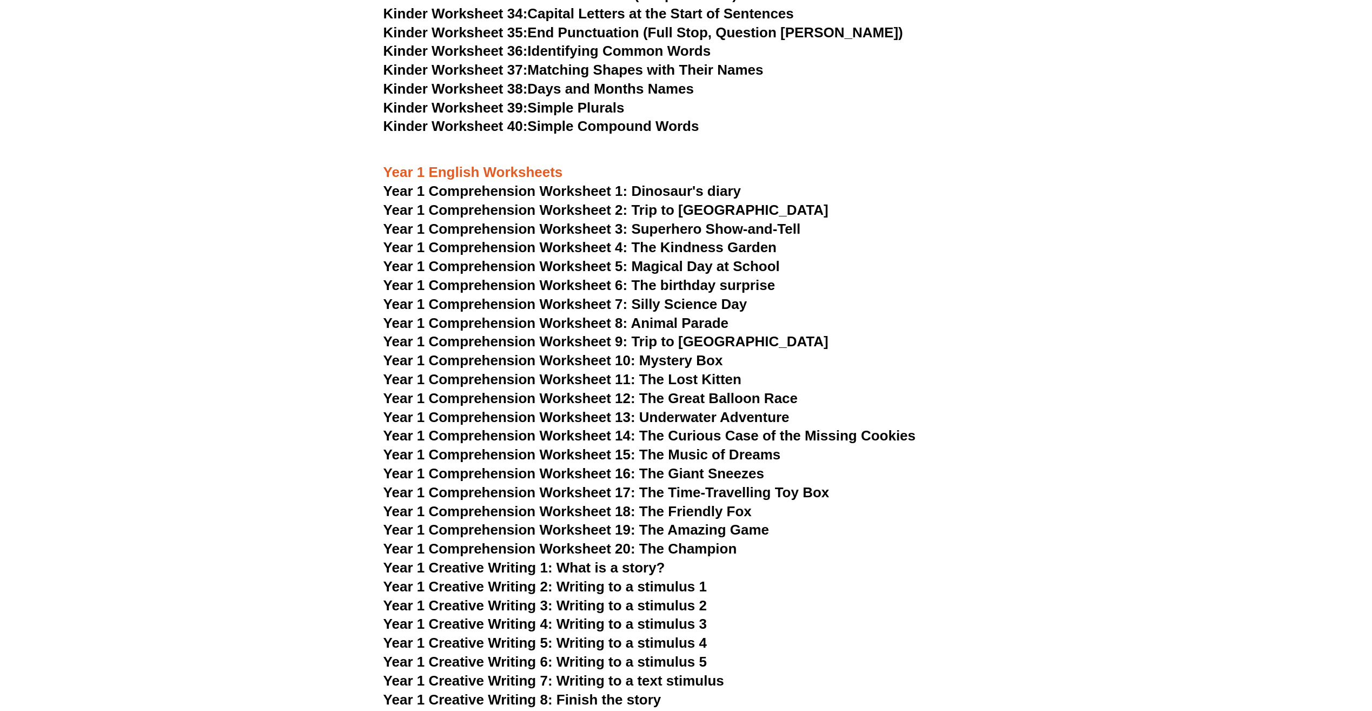
scroll to position [1190, 0]
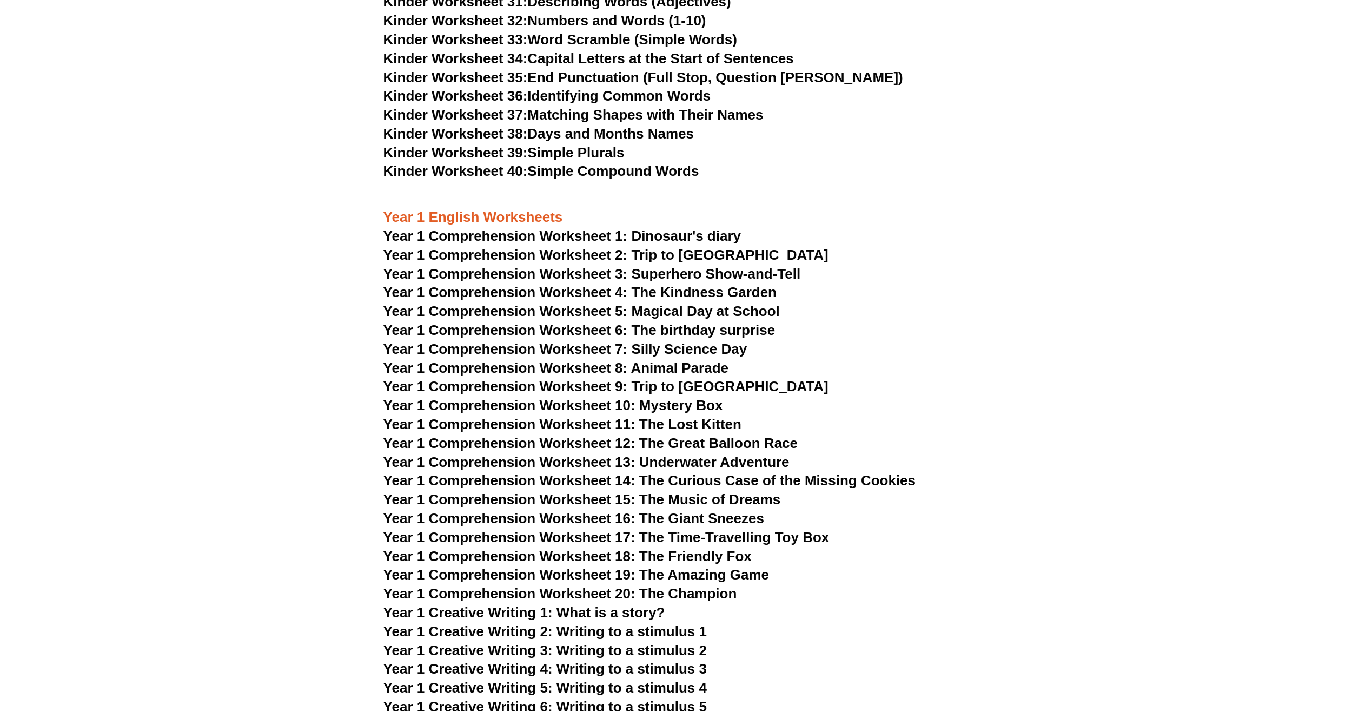
click at [584, 233] on span "Year 1 Comprehension Worksheet 1: Dinosaur's diary" at bounding box center [561, 236] width 357 height 16
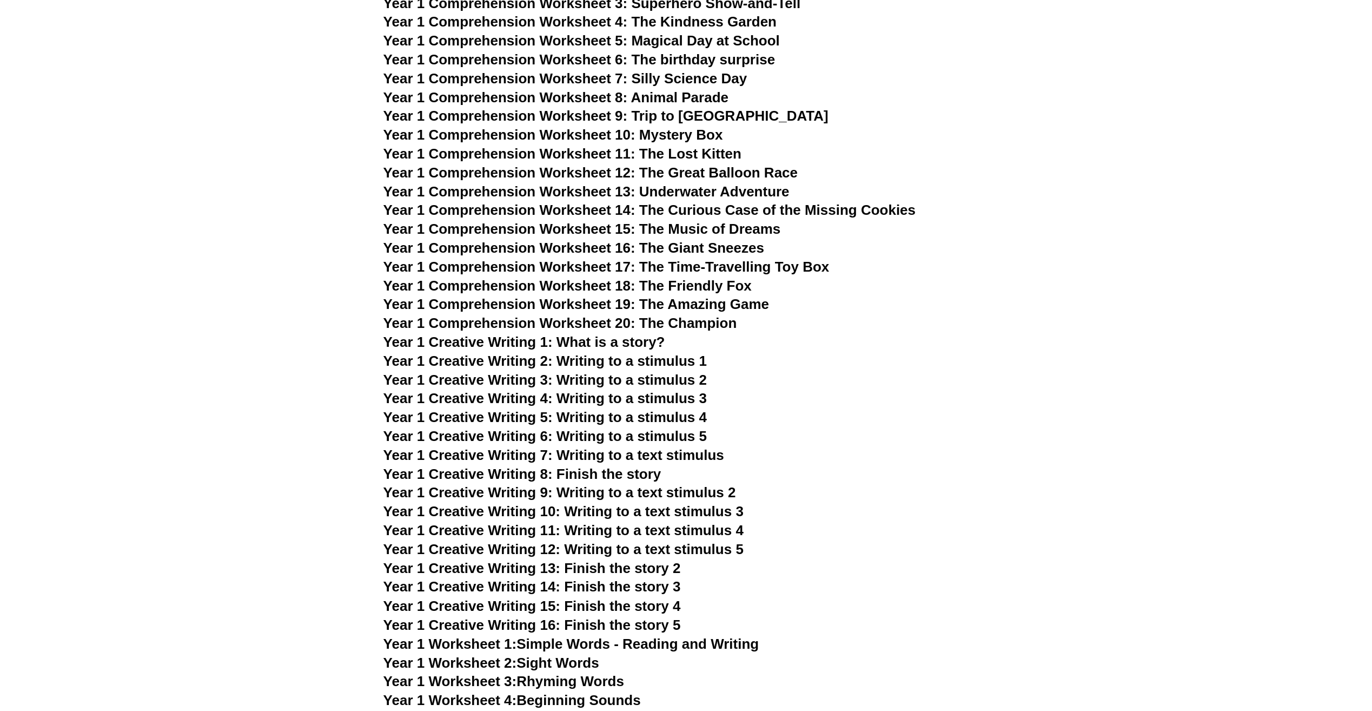
scroll to position [1676, 0]
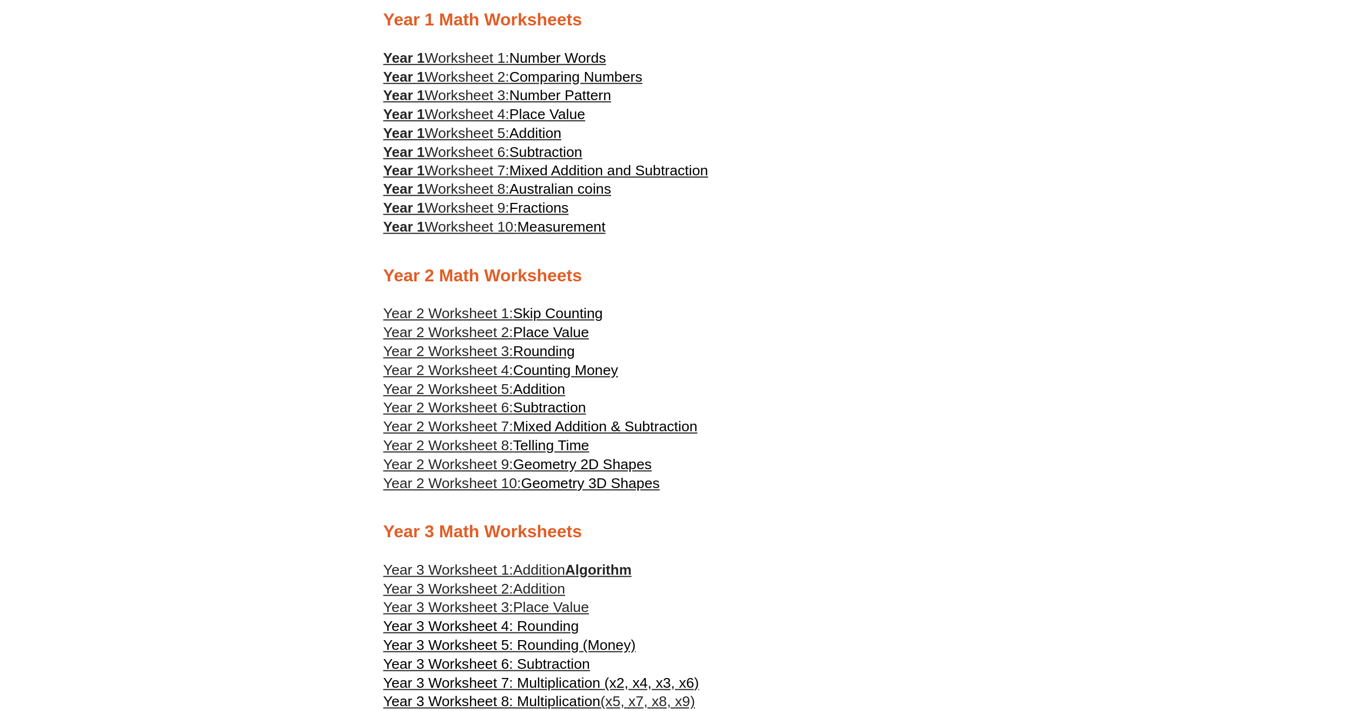
scroll to position [759, 0]
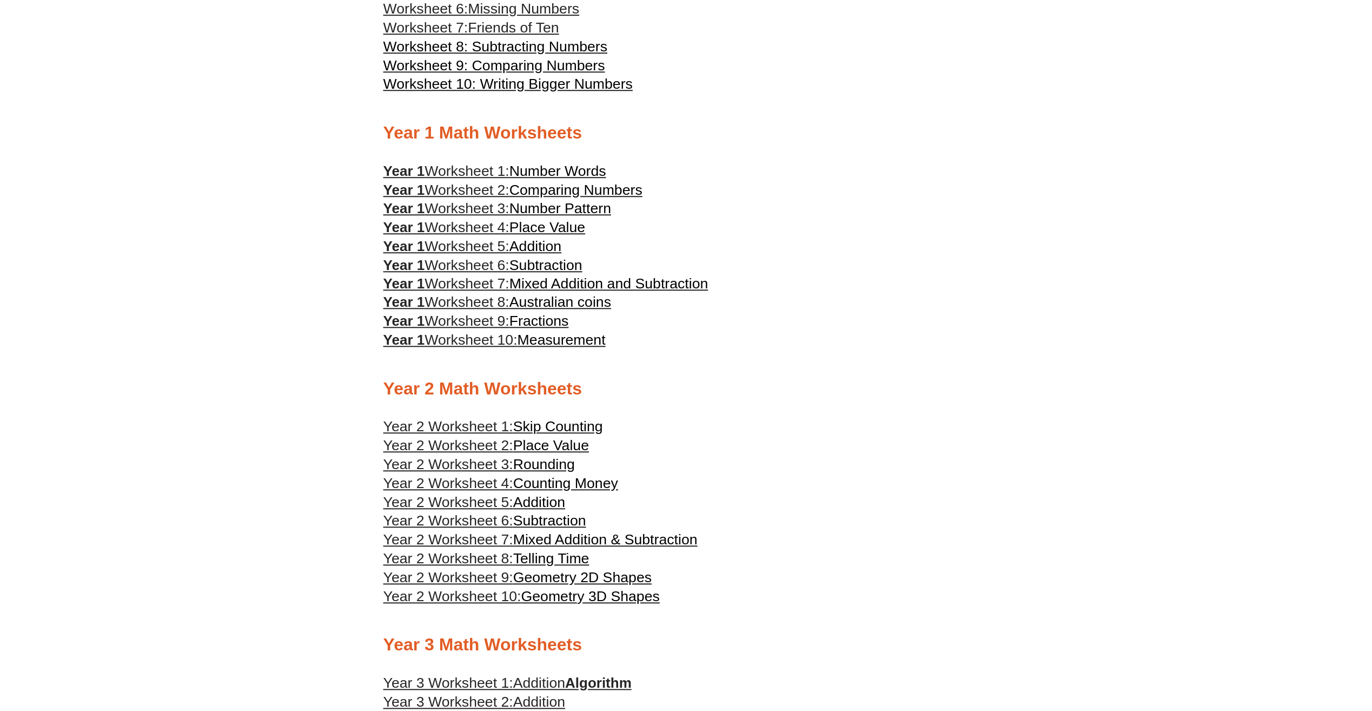
click at [456, 176] on span "Worksheet 1:" at bounding box center [466, 171] width 85 height 16
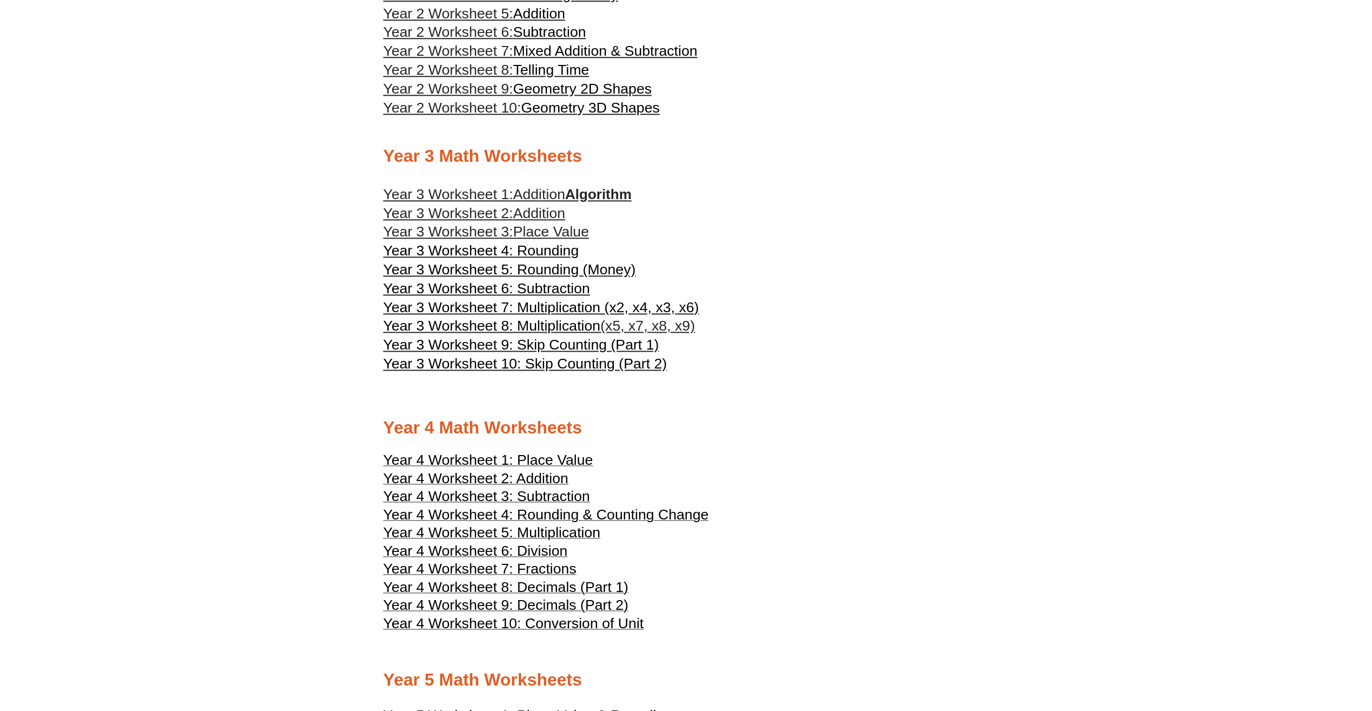
scroll to position [1252, 0]
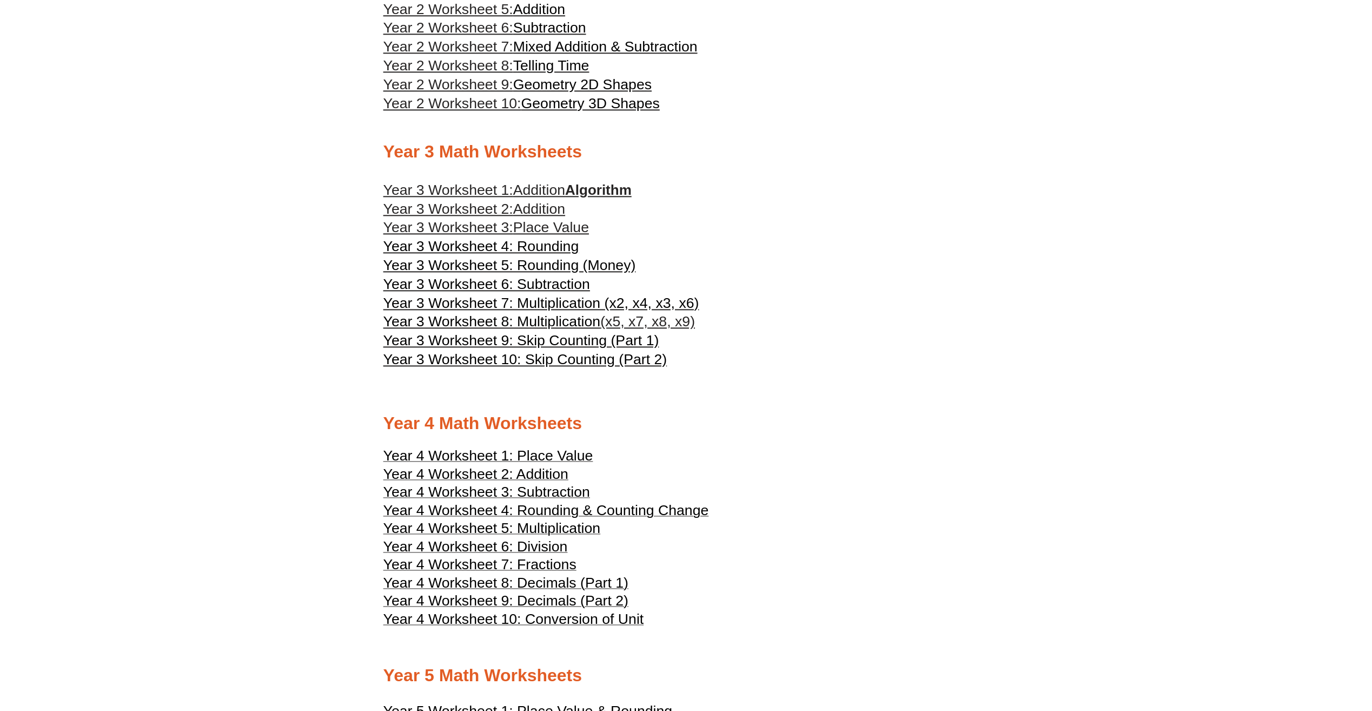
click at [531, 198] on span "Addition" at bounding box center [539, 190] width 52 height 16
click at [611, 311] on span "Year 3 Worksheet 7: Multiplication (x2, x4, x3, x6)" at bounding box center [541, 303] width 316 height 16
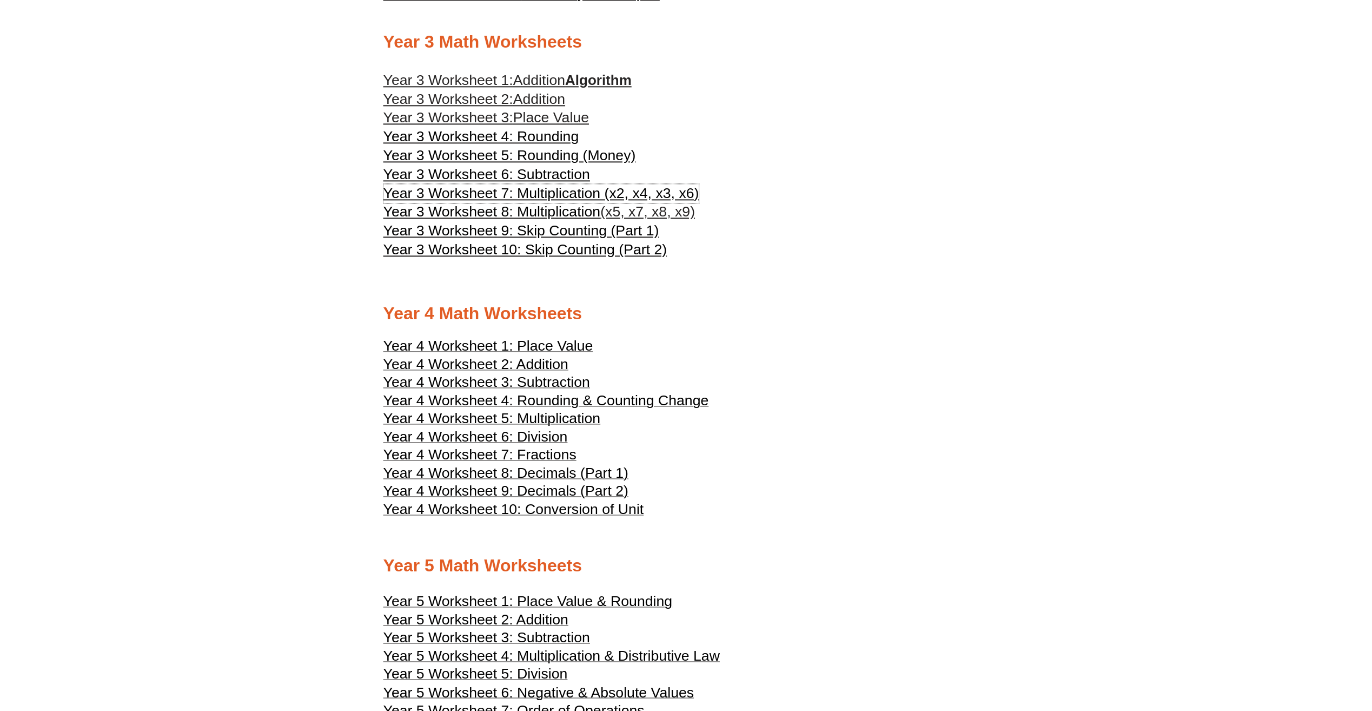
scroll to position [1360, 0]
click at [575, 240] on span "Year 3 Worksheet 9: Skip Counting (Part 1)" at bounding box center [521, 232] width 276 height 16
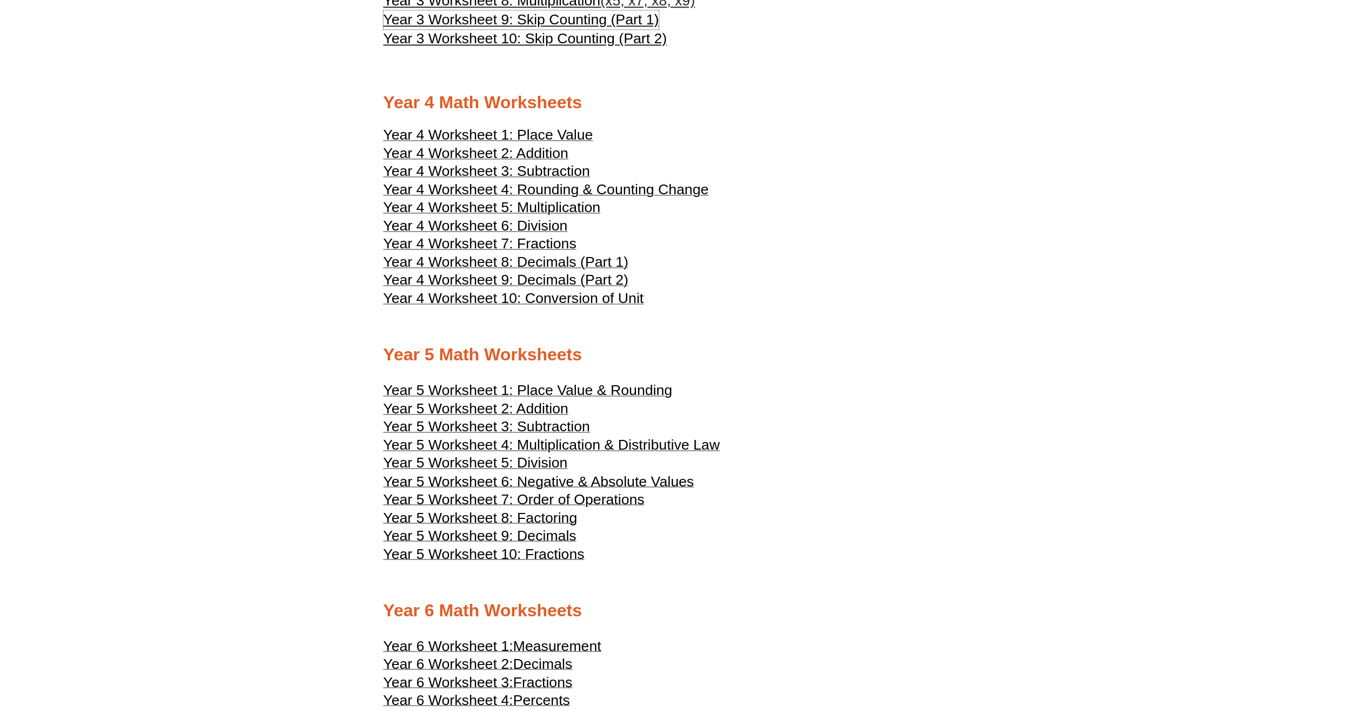
scroll to position [1576, 0]
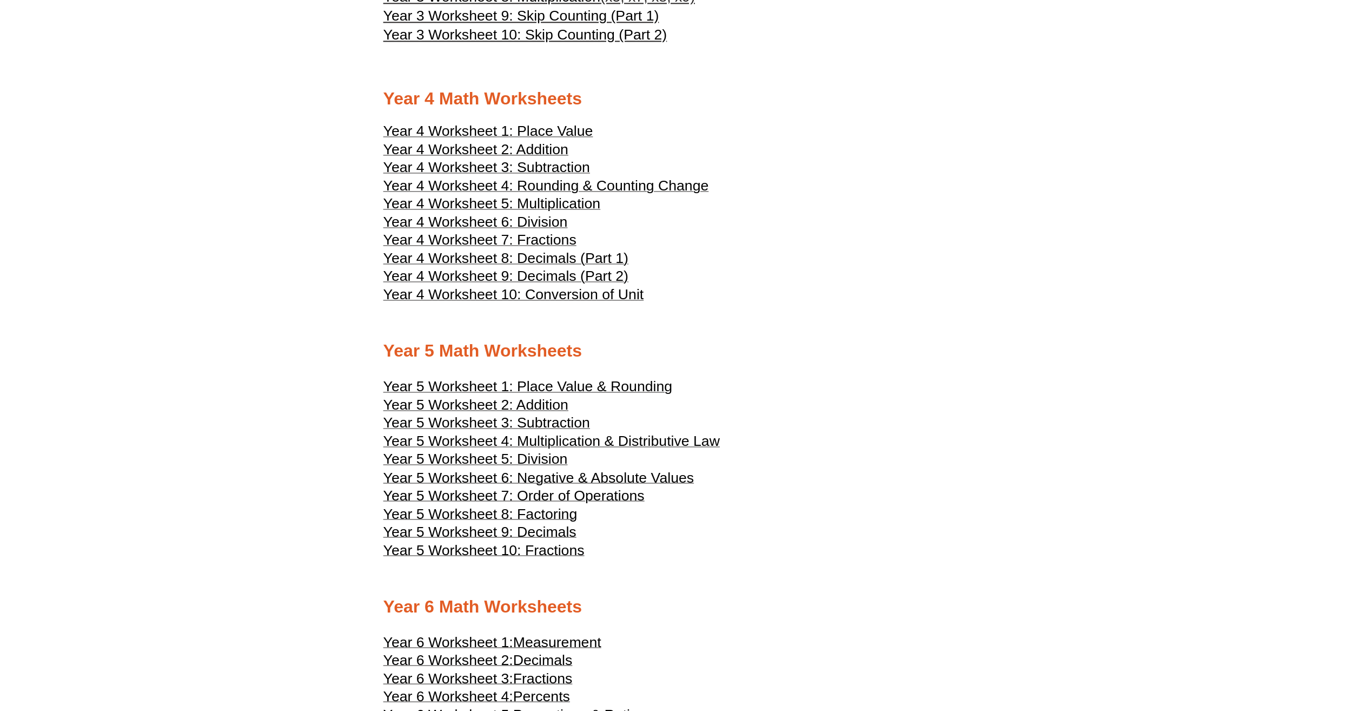
click at [579, 449] on span "Year 5 Worksheet 4: Multiplication & Distributive Law" at bounding box center [551, 441] width 336 height 16
click at [519, 175] on span "Year 4 Worksheet 3: Subtraction" at bounding box center [486, 167] width 207 height 16
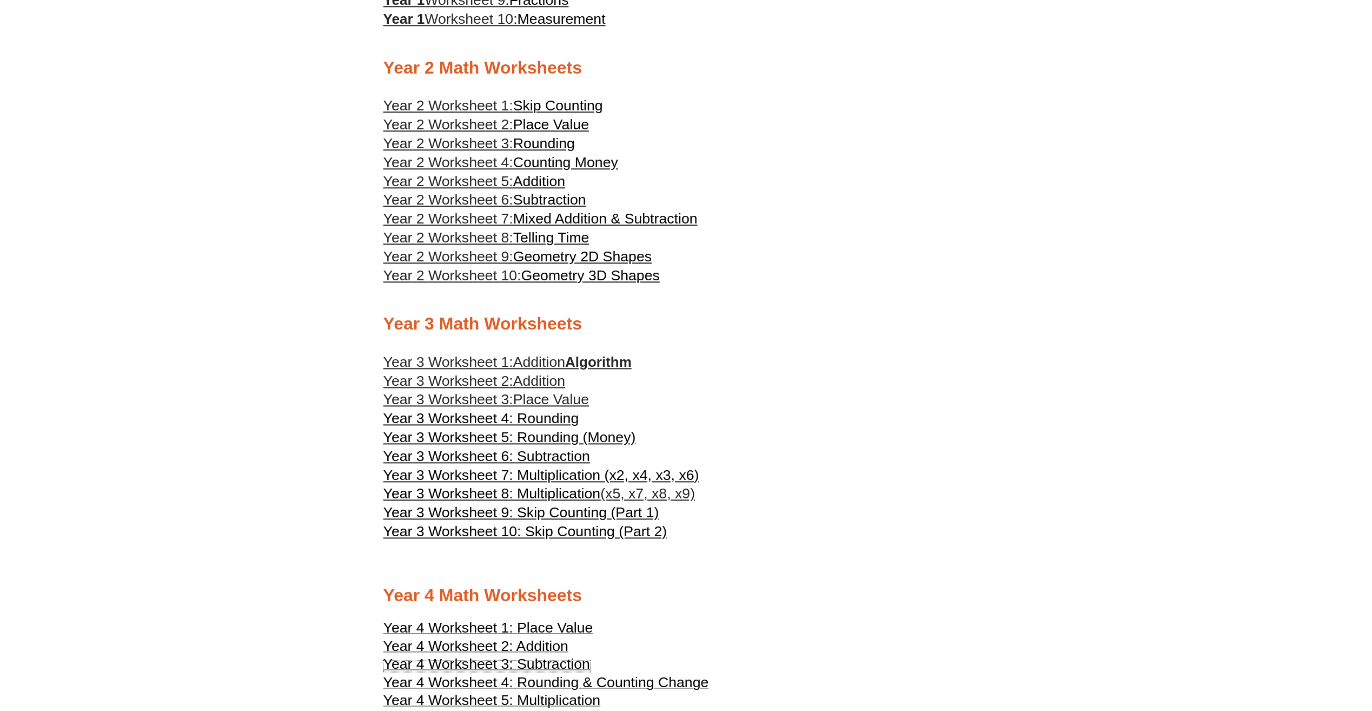
scroll to position [1036, 0]
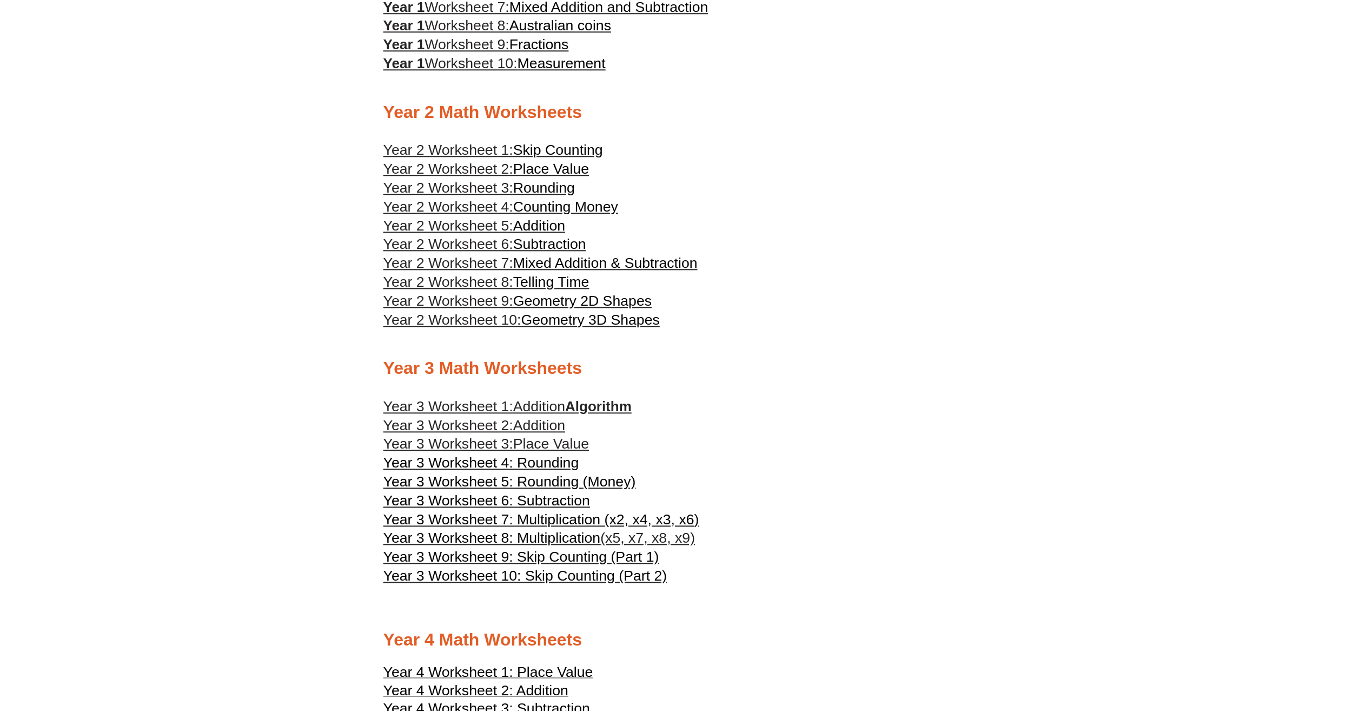
click at [527, 290] on span "Telling Time" at bounding box center [551, 282] width 76 height 16
